Goal: Information Seeking & Learning: Learn about a topic

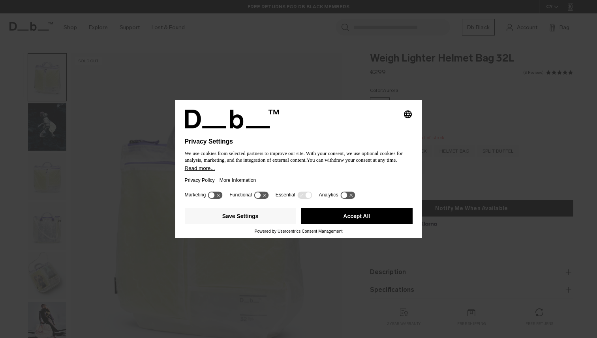
drag, startPoint x: 266, startPoint y: 218, endPoint x: 273, endPoint y: 272, distance: 54.9
click at [273, 272] on div "Selecting an option will immediately change the language Privacy Settings We us…" at bounding box center [298, 169] width 597 height 338
click at [235, 224] on button "Save Settings" at bounding box center [241, 216] width 112 height 16
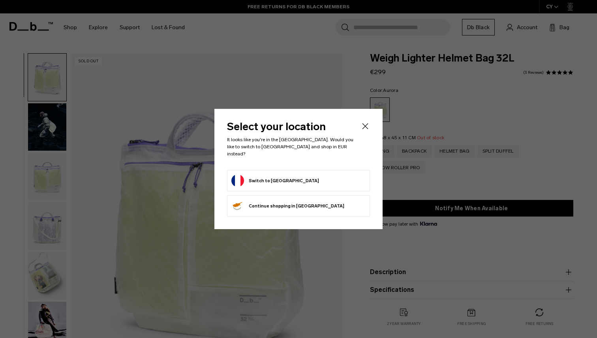
click at [315, 184] on li "Switch to [GEOGRAPHIC_DATA]" at bounding box center [298, 180] width 143 height 21
click at [285, 177] on form "Switch to [GEOGRAPHIC_DATA]" at bounding box center [298, 181] width 134 height 13
click at [264, 179] on button "Switch to [GEOGRAPHIC_DATA]" at bounding box center [275, 181] width 88 height 13
click at [262, 175] on button "Switch to [GEOGRAPHIC_DATA]" at bounding box center [275, 181] width 88 height 13
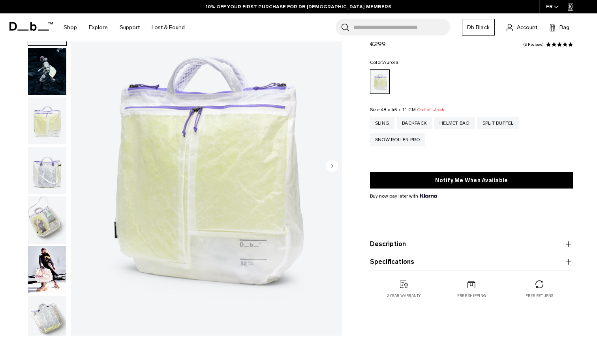
scroll to position [58, 0]
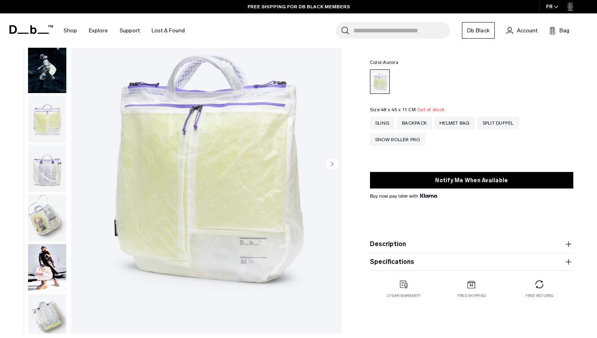
click at [50, 118] on img "button" at bounding box center [47, 119] width 38 height 47
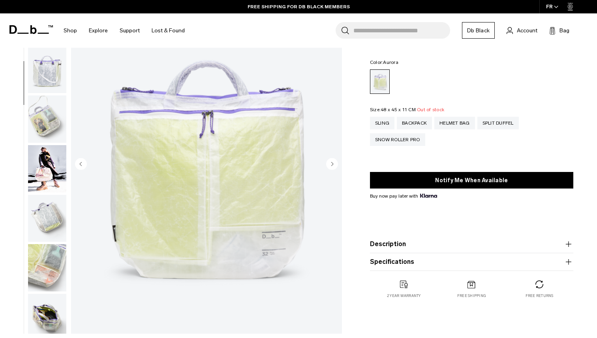
scroll to position [99, 0]
click at [54, 83] on img "button" at bounding box center [47, 68] width 38 height 47
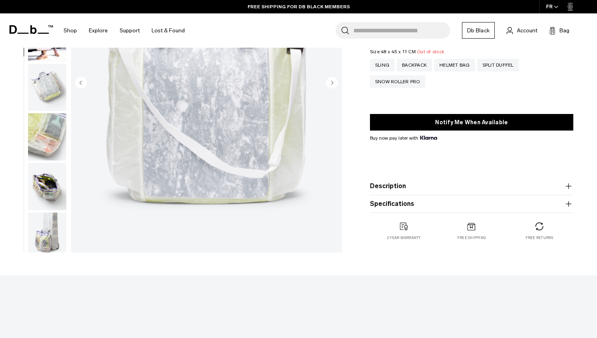
scroll to position [137, 0]
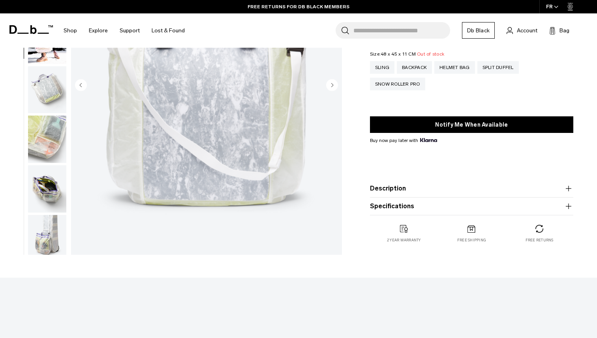
click at [565, 186] on icon "button" at bounding box center [568, 188] width 9 height 9
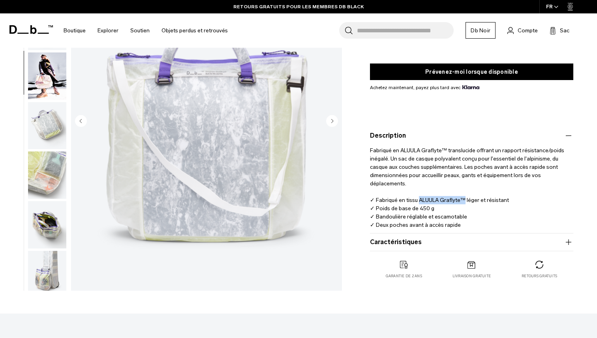
drag, startPoint x: 464, startPoint y: 193, endPoint x: 418, endPoint y: 195, distance: 45.5
click at [418, 197] on font "✓ Fabriqué en tissu ALUULA Graflyte™ léger et résistant" at bounding box center [439, 200] width 139 height 7
copy font "ALUULA Graflyte™"
